Goal: Information Seeking & Learning: Learn about a topic

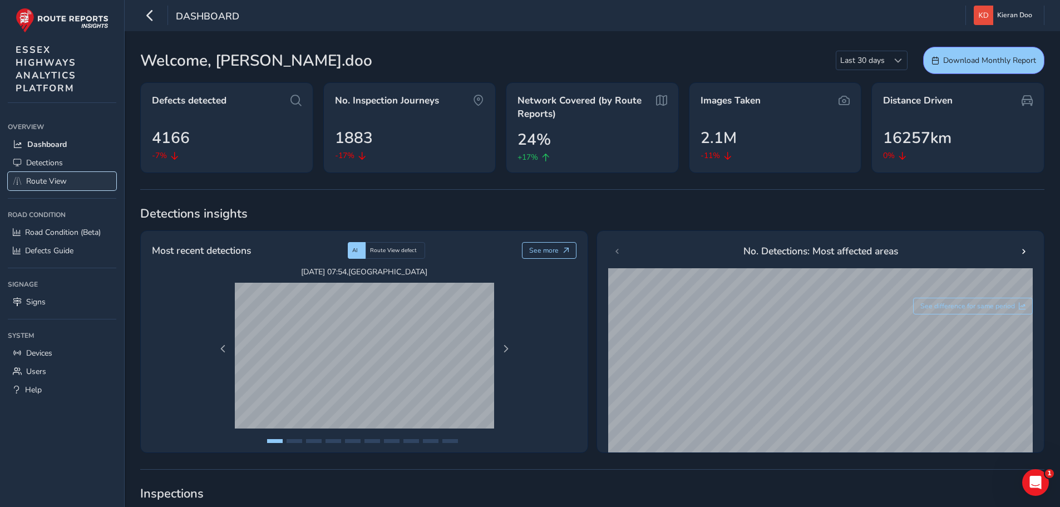
click at [42, 180] on span "Route View" at bounding box center [46, 181] width 41 height 11
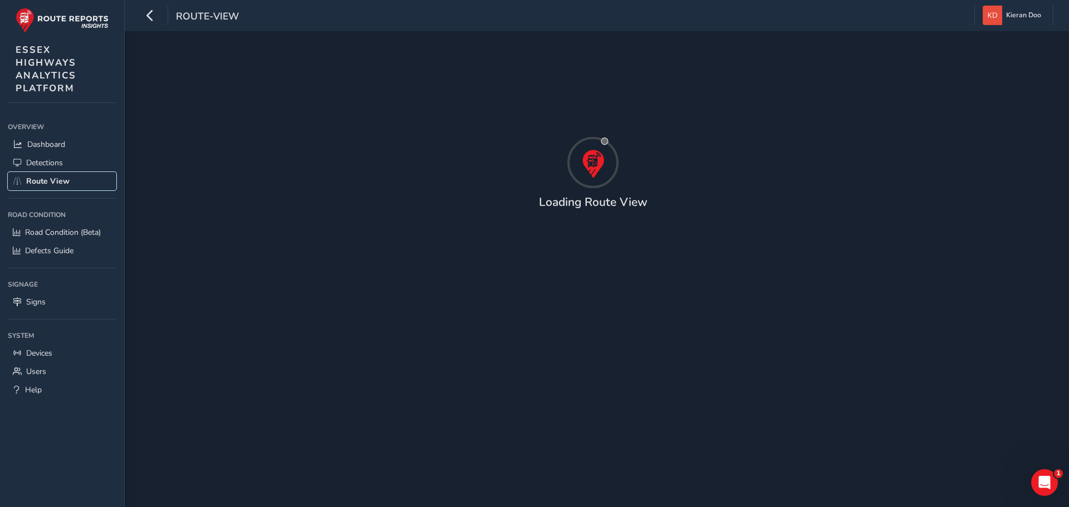
type input "[DATE] - [DATE]"
type input "00:00"
type input "23:59"
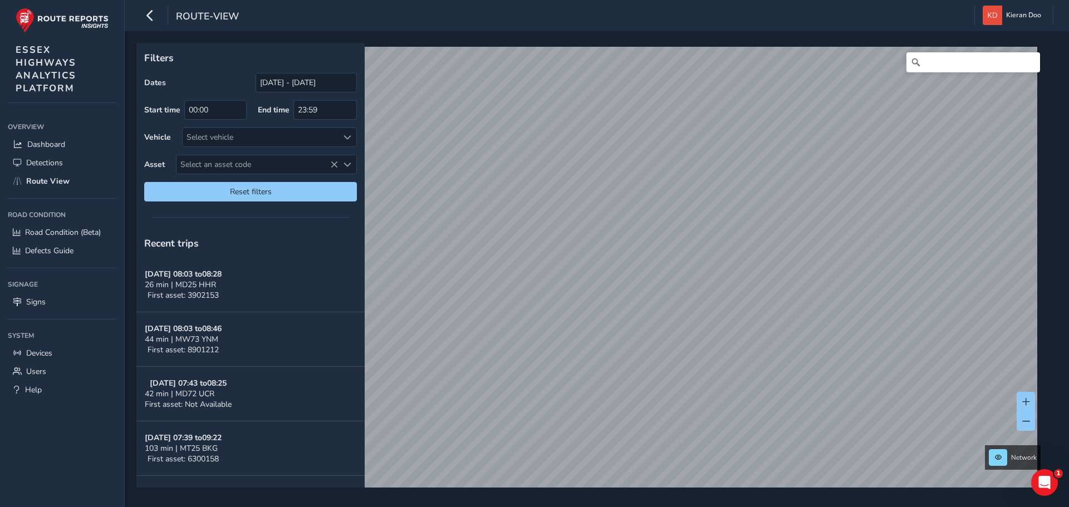
click at [606, 495] on div "Filters Dates [DATE] - [DATE] Start time 00:00 End time 23:59 Vehicle Select ve…" at bounding box center [597, 269] width 944 height 476
click at [714, 242] on link "[DATE] 11:27" at bounding box center [704, 244] width 45 height 10
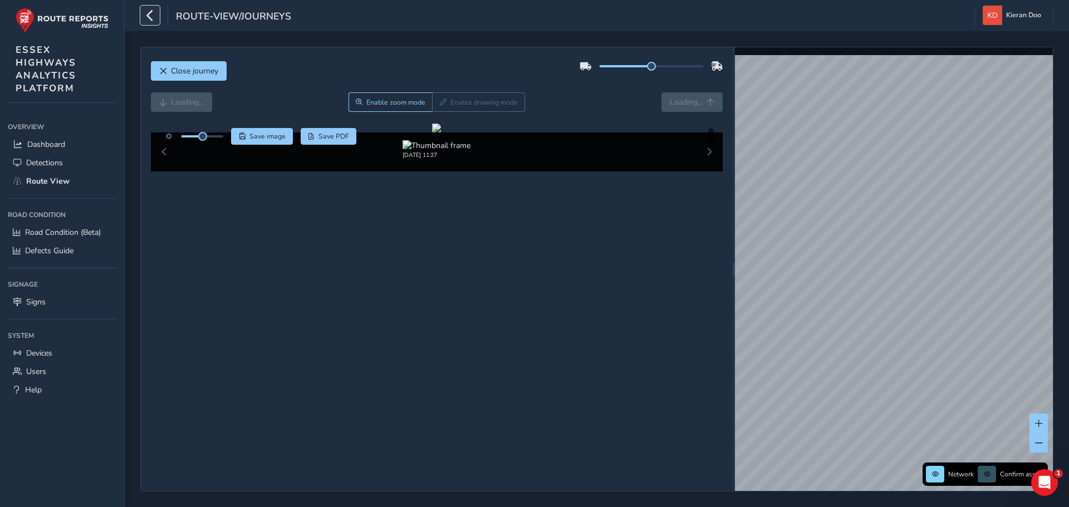
click at [142, 12] on button "button" at bounding box center [149, 15] width 19 height 19
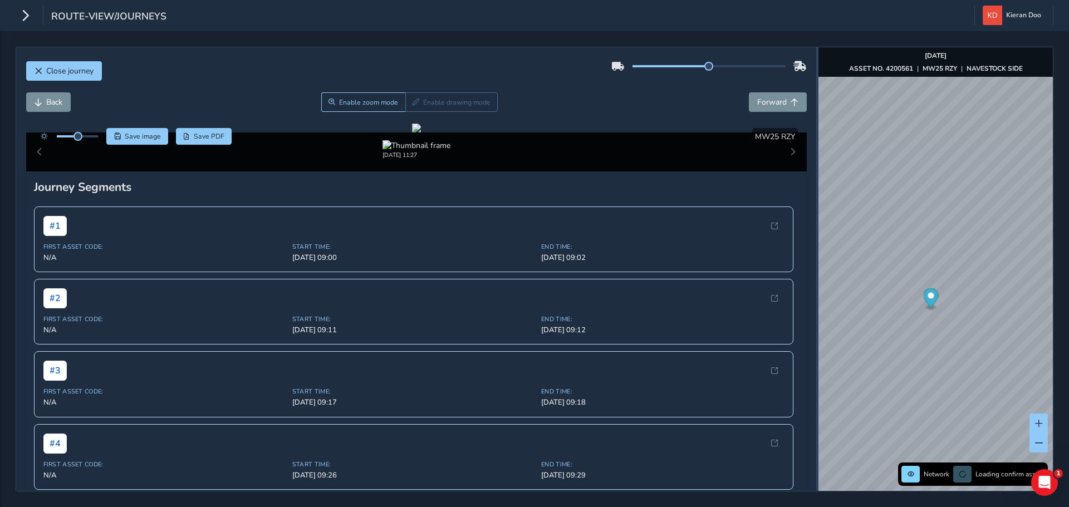
click at [818, 219] on div at bounding box center [817, 269] width 2 height 444
drag, startPoint x: 82, startPoint y: 134, endPoint x: 94, endPoint y: 136, distance: 12.0
click at [94, 136] on span at bounding box center [93, 136] width 9 height 9
click at [421, 132] on div at bounding box center [416, 128] width 9 height 9
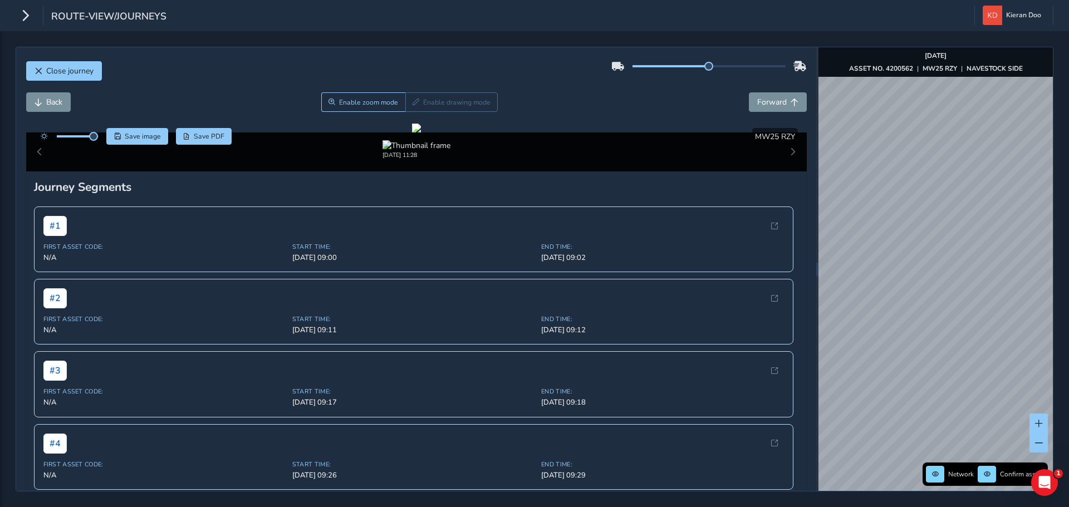
scroll to position [388, 0]
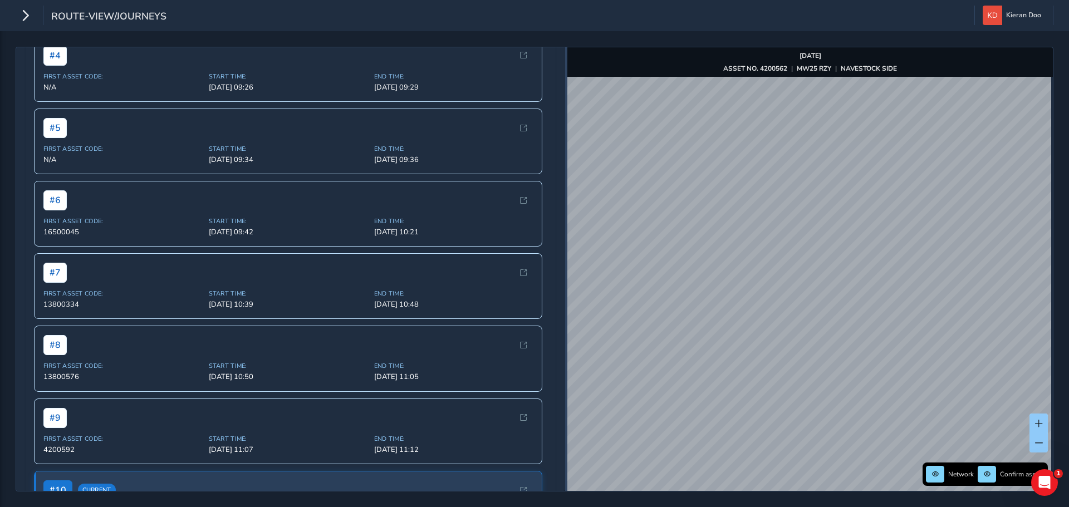
drag, startPoint x: 816, startPoint y: 194, endPoint x: 565, endPoint y: 241, distance: 255.9
click at [565, 241] on div at bounding box center [566, 269] width 2 height 444
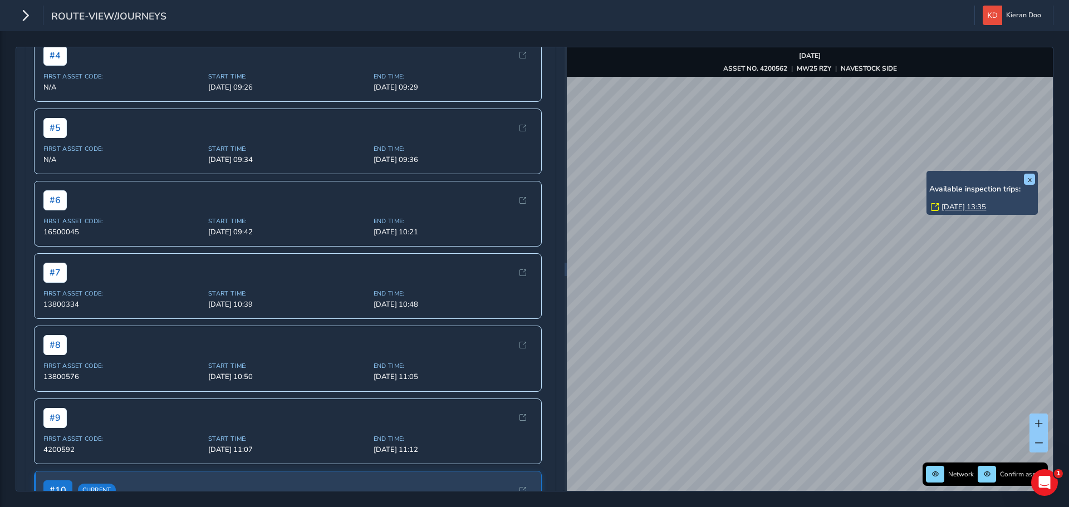
click at [955, 204] on link "[DATE] 13:35" at bounding box center [963, 207] width 45 height 10
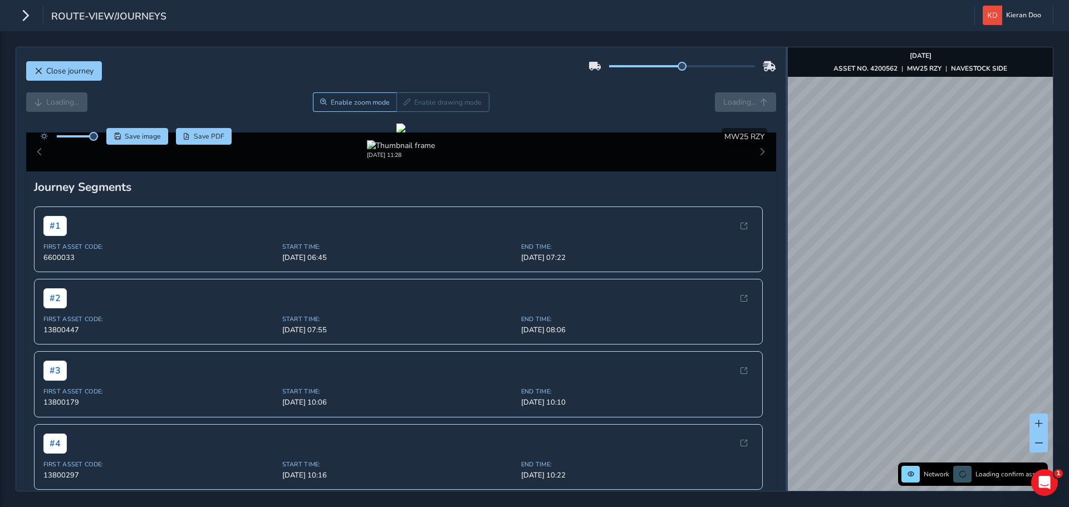
drag, startPoint x: 565, startPoint y: 132, endPoint x: 786, endPoint y: 147, distance: 221.4
click at [786, 147] on div at bounding box center [786, 269] width 2 height 444
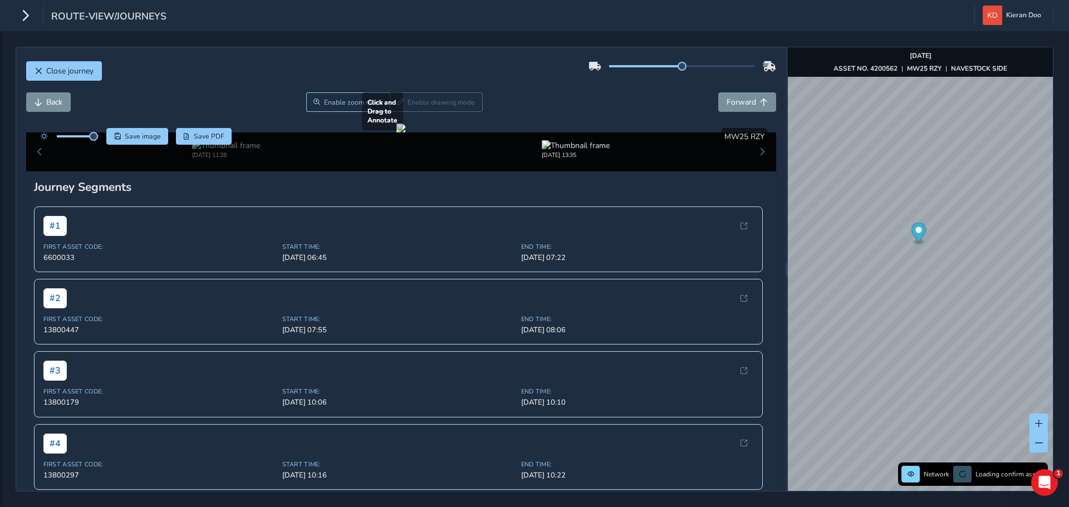
click at [405, 132] on div at bounding box center [400, 128] width 9 height 9
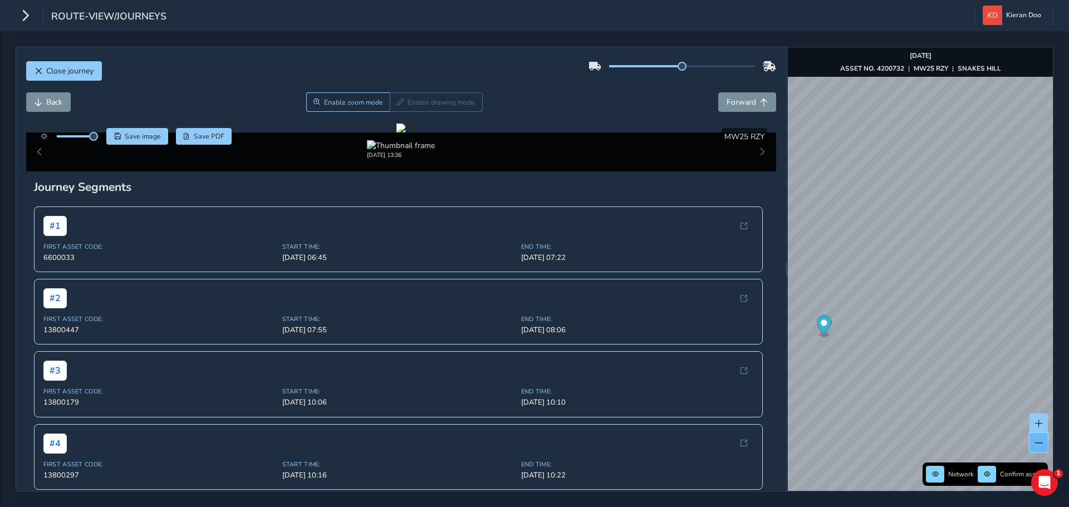
click at [1037, 445] on span at bounding box center [1039, 443] width 8 height 8
click at [1035, 421] on span at bounding box center [1039, 424] width 8 height 8
click at [38, 71] on span "Close journey" at bounding box center [39, 71] width 8 height 8
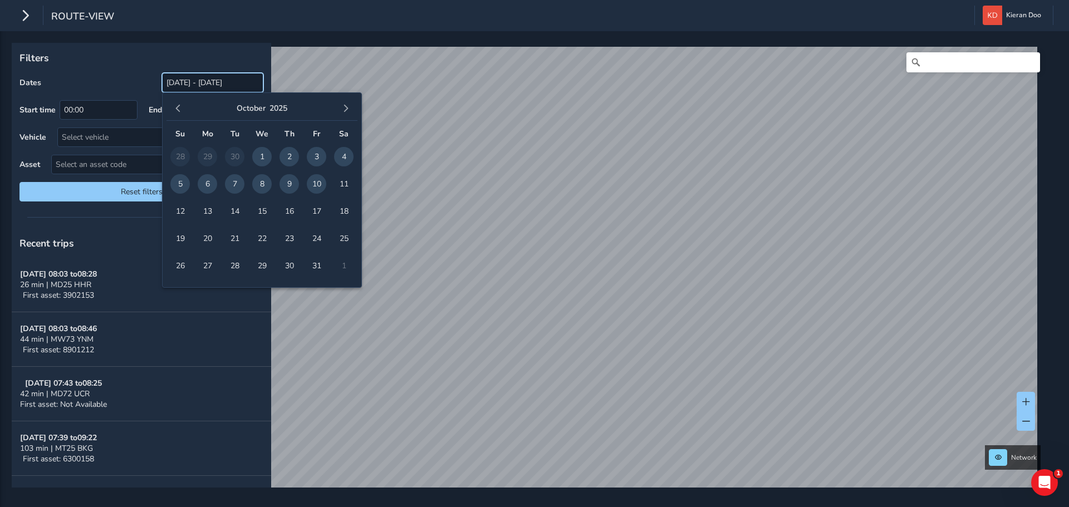
click at [187, 79] on input "[DATE] - [DATE]" at bounding box center [212, 82] width 101 height 19
click at [745, 264] on link "[DATE] 13:35" at bounding box center [753, 269] width 45 height 10
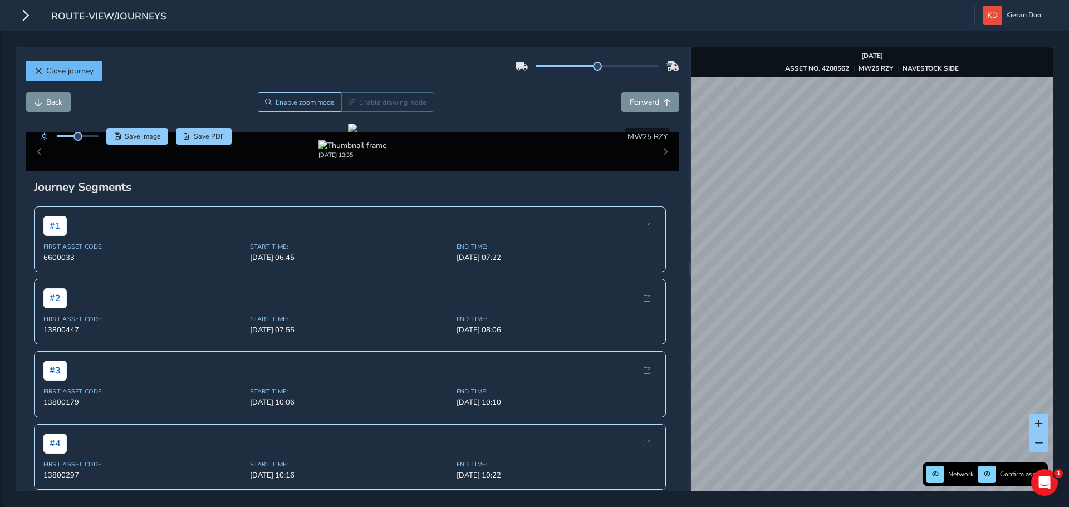
click at [71, 77] on button "Close journey" at bounding box center [64, 70] width 76 height 19
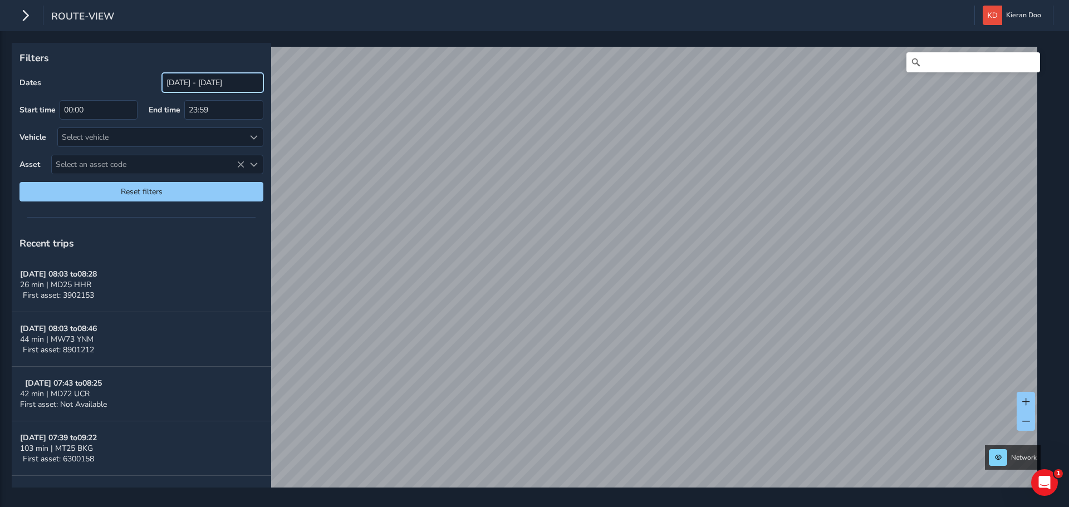
click at [178, 82] on input "[DATE] - [DATE]" at bounding box center [212, 82] width 101 height 19
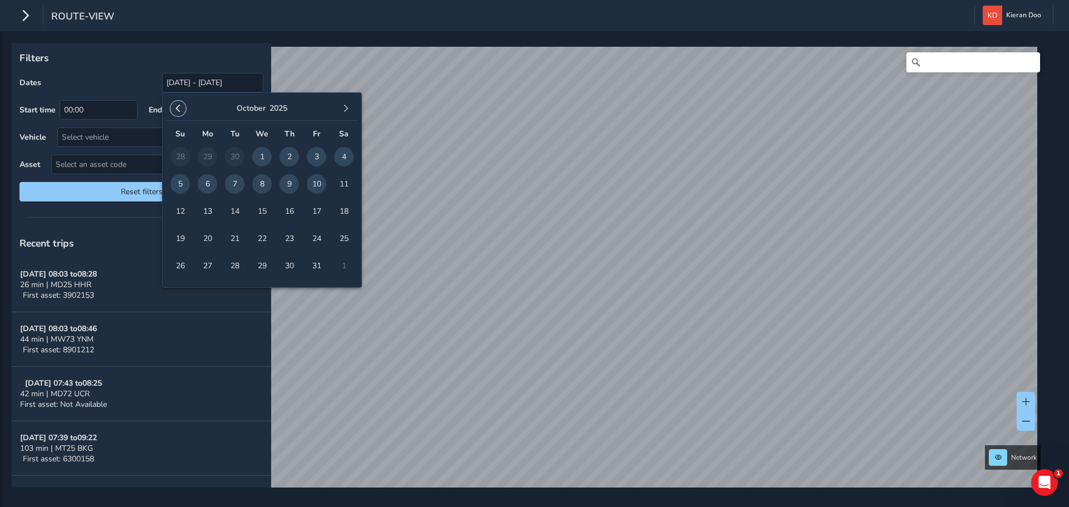
click at [181, 109] on span "button" at bounding box center [178, 109] width 8 height 8
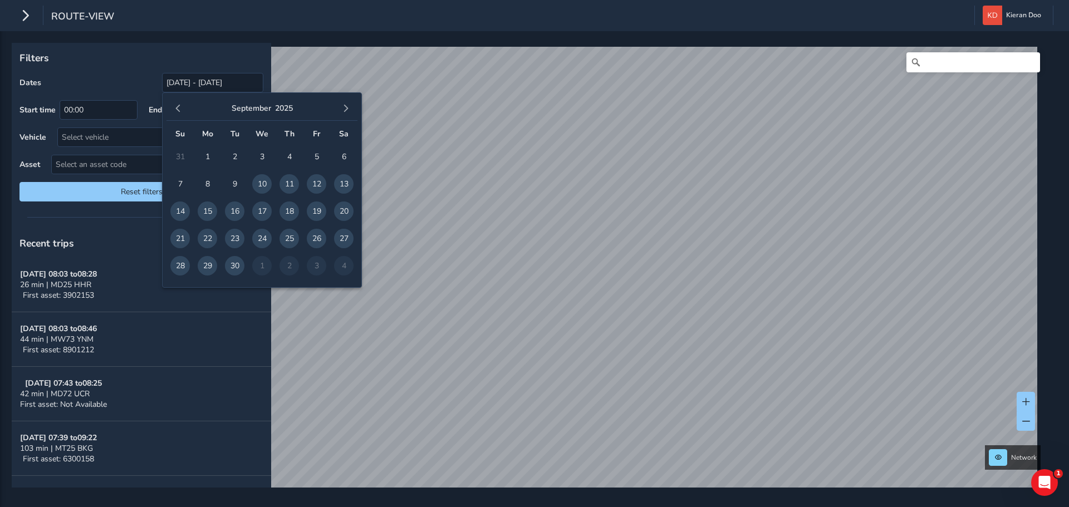
click at [181, 109] on span "button" at bounding box center [178, 109] width 8 height 8
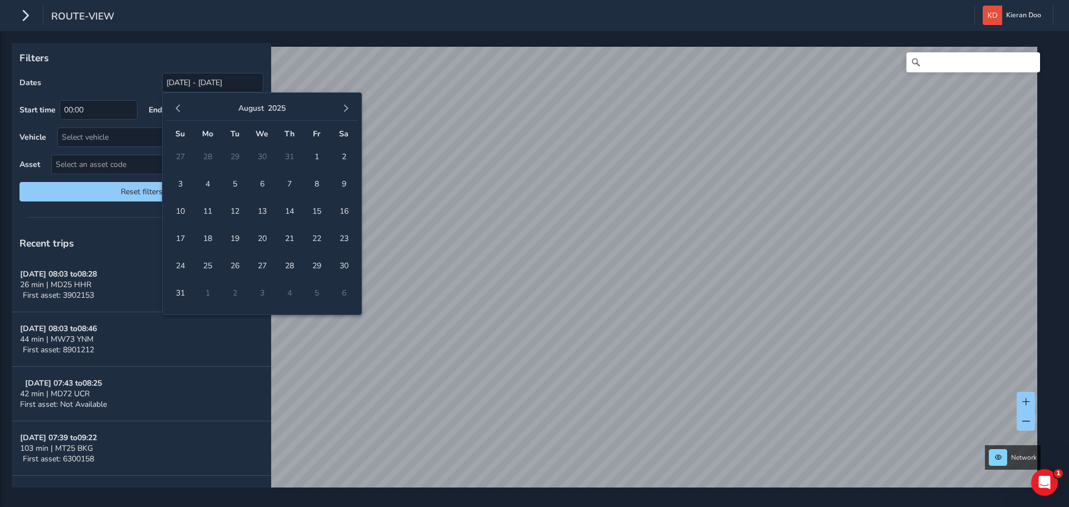
click at [181, 109] on span "button" at bounding box center [178, 109] width 8 height 8
click at [336, 151] on span "1" at bounding box center [343, 156] width 19 height 19
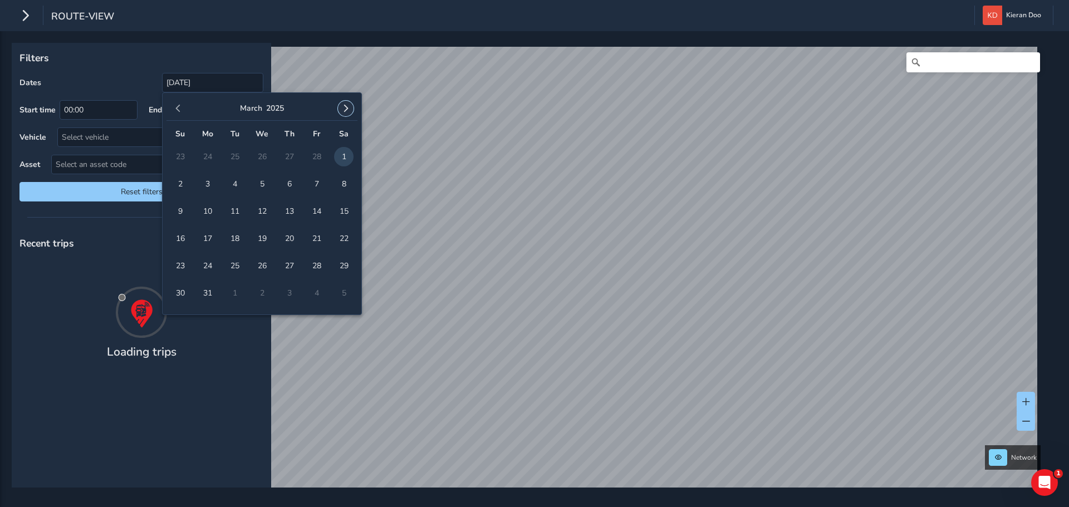
click at [349, 112] on span "button" at bounding box center [346, 109] width 8 height 8
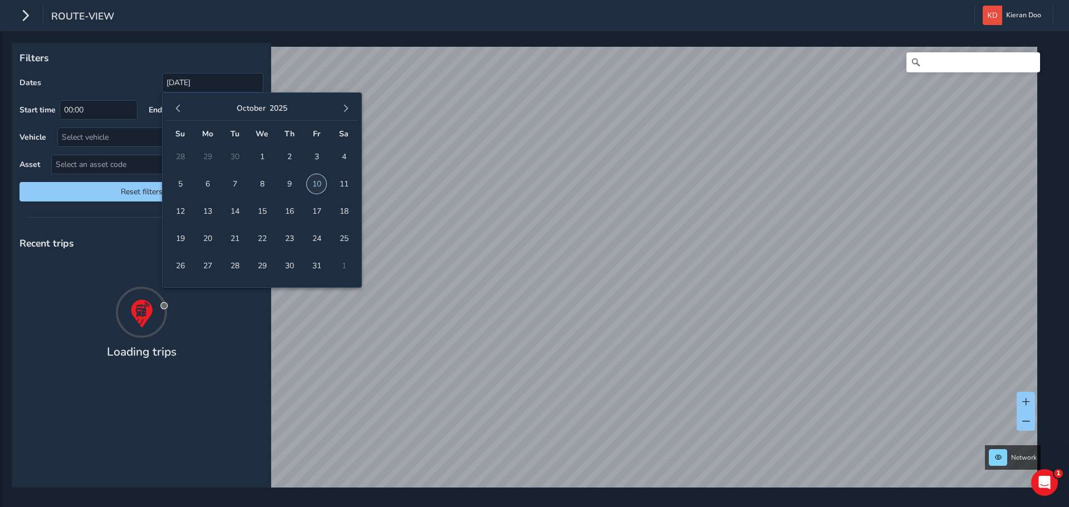
click at [316, 185] on span "10" at bounding box center [316, 183] width 19 height 19
type input "[DATE] - [DATE]"
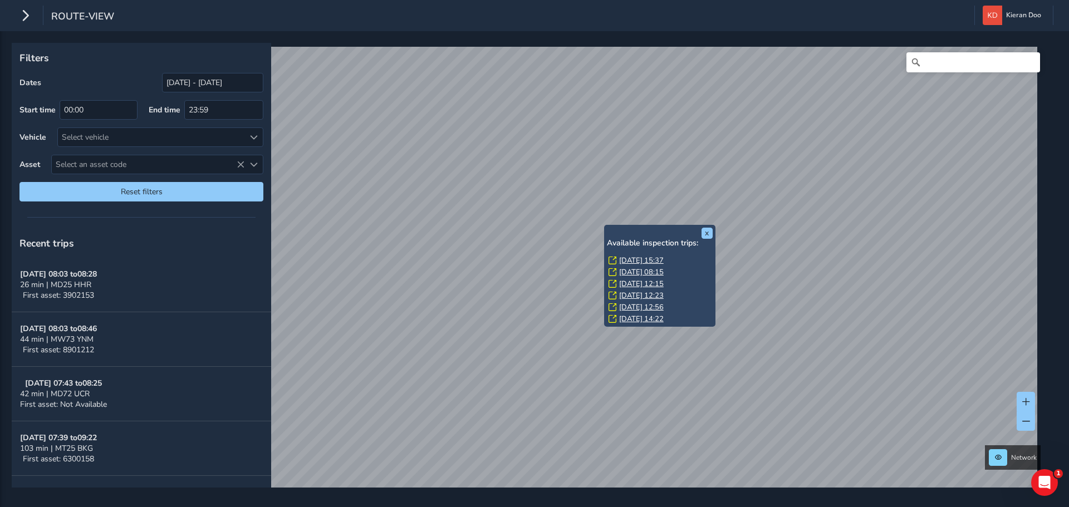
click at [636, 259] on link "[DATE] 15:37" at bounding box center [641, 260] width 45 height 10
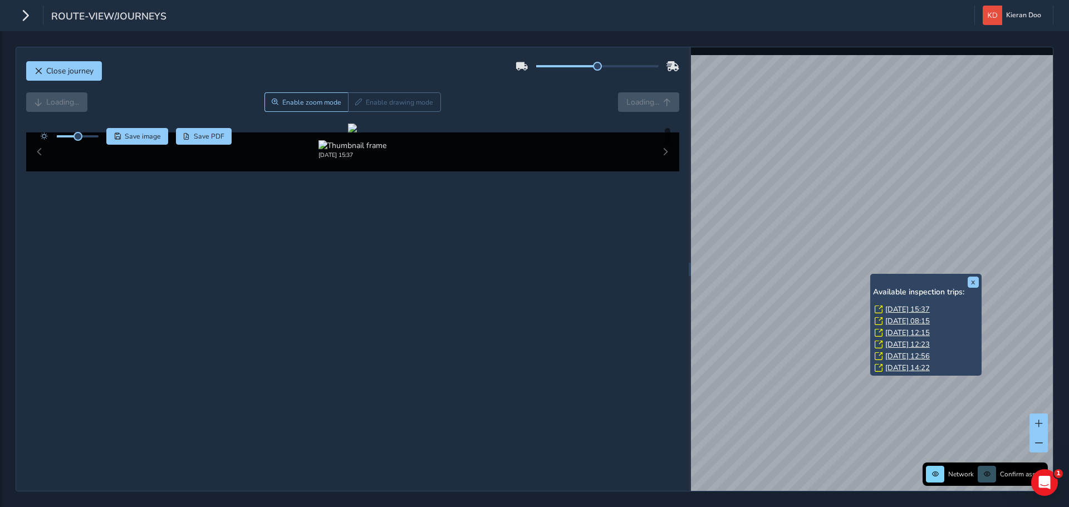
click at [893, 317] on link "[DATE] 08:15" at bounding box center [907, 321] width 45 height 10
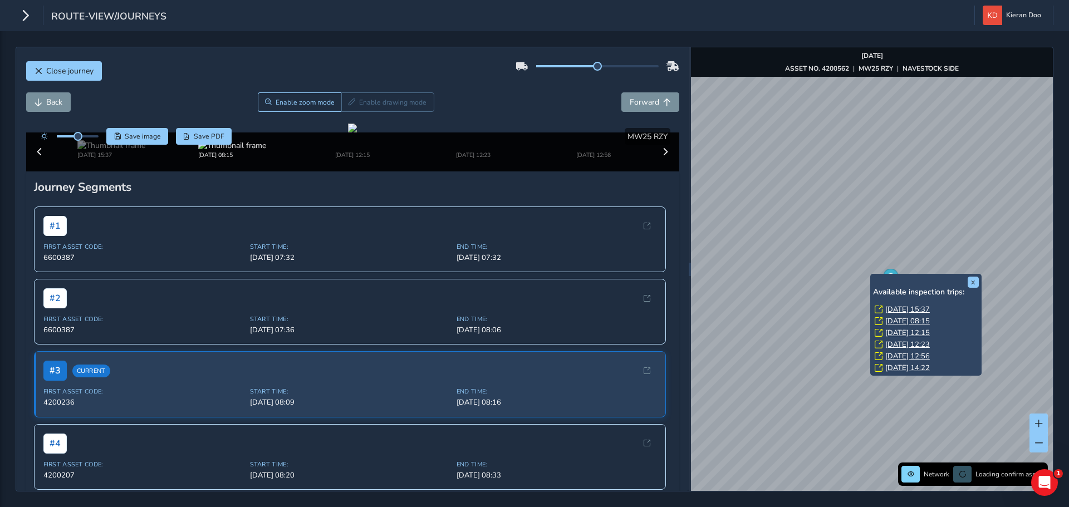
click at [906, 333] on link "[DATE] 12:15" at bounding box center [907, 333] width 45 height 10
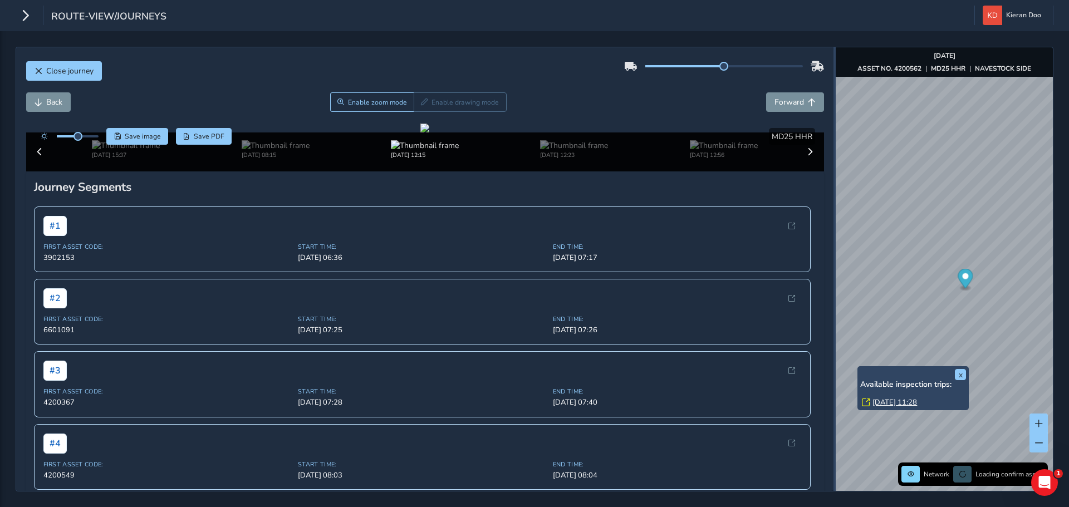
drag, startPoint x: 690, startPoint y: 110, endPoint x: 835, endPoint y: 133, distance: 147.0
click at [835, 133] on div at bounding box center [834, 269] width 2 height 444
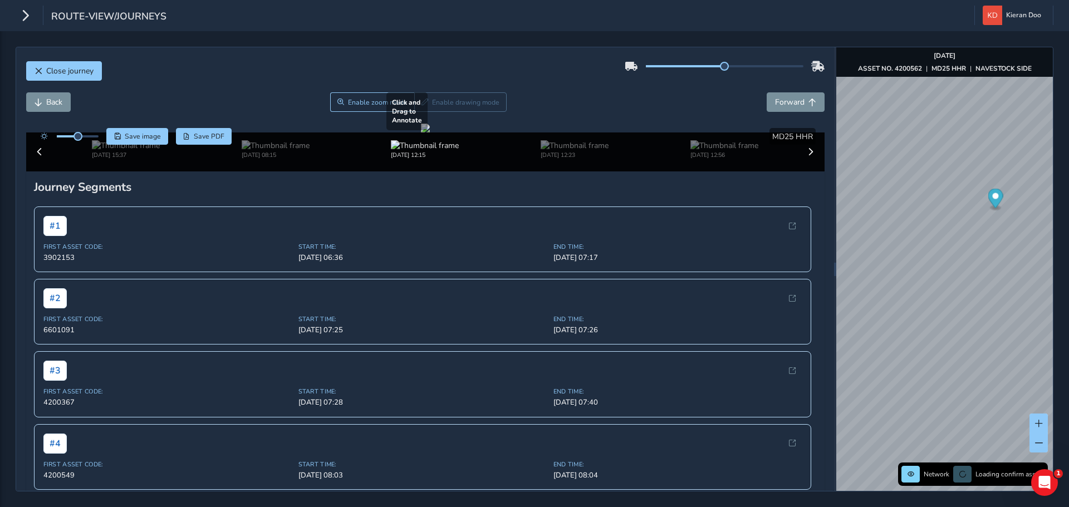
click at [430, 132] on div at bounding box center [425, 128] width 9 height 9
